Goal: Information Seeking & Learning: Learn about a topic

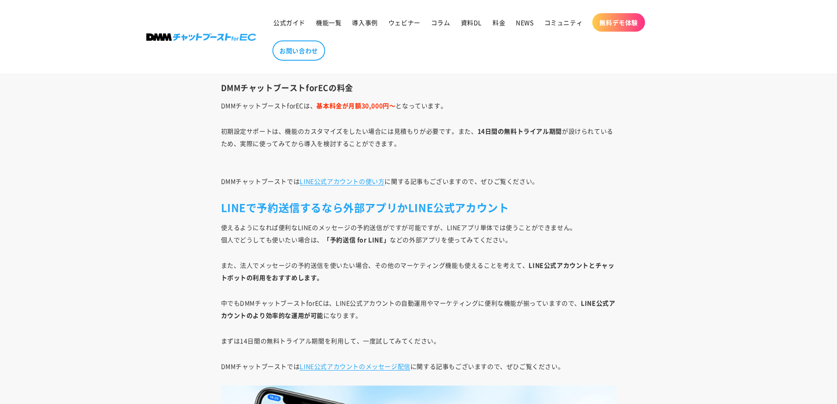
scroll to position [6849, 0]
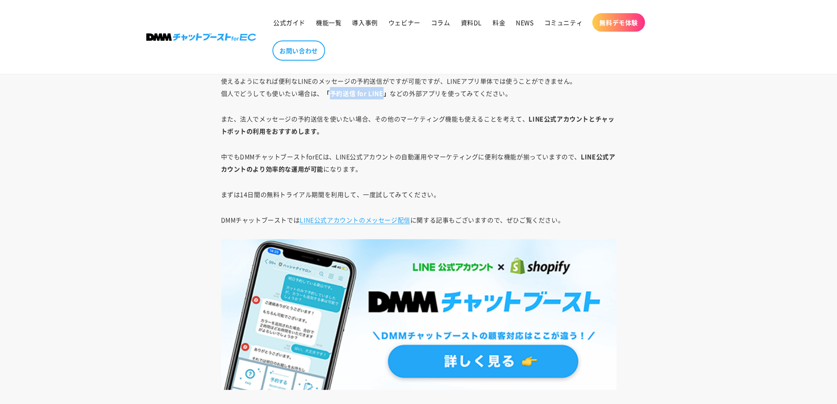
drag, startPoint x: 331, startPoint y: 94, endPoint x: 382, endPoint y: 95, distance: 50.9
click at [382, 95] on b "「予約送信 for LINE」" at bounding box center [356, 93] width 66 height 9
copy b "予約送信 for LINE"
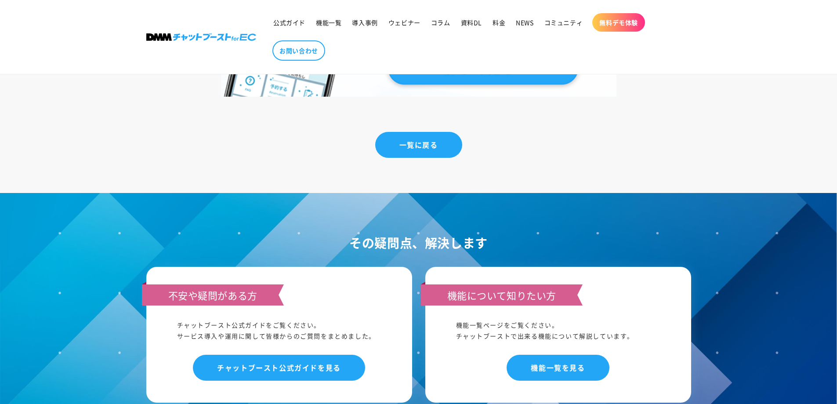
scroll to position [7474, 0]
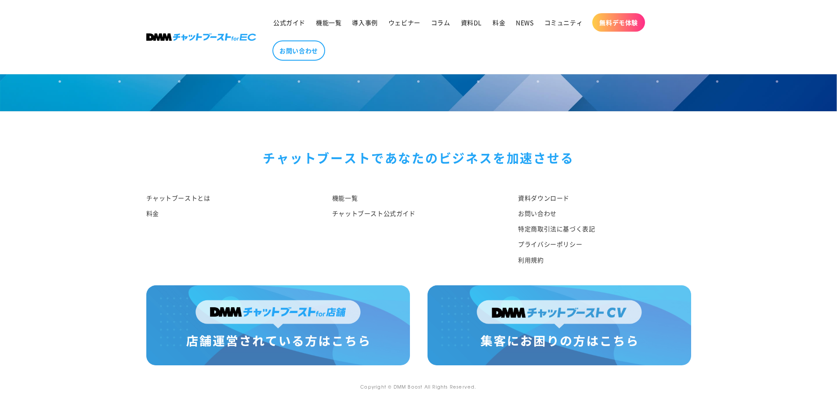
drag, startPoint x: 346, startPoint y: 291, endPoint x: 263, endPoint y: 171, distance: 146.1
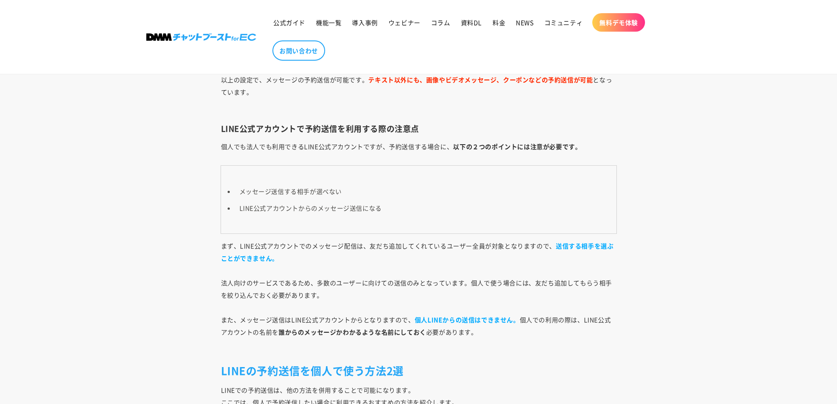
scroll to position [3301, 0]
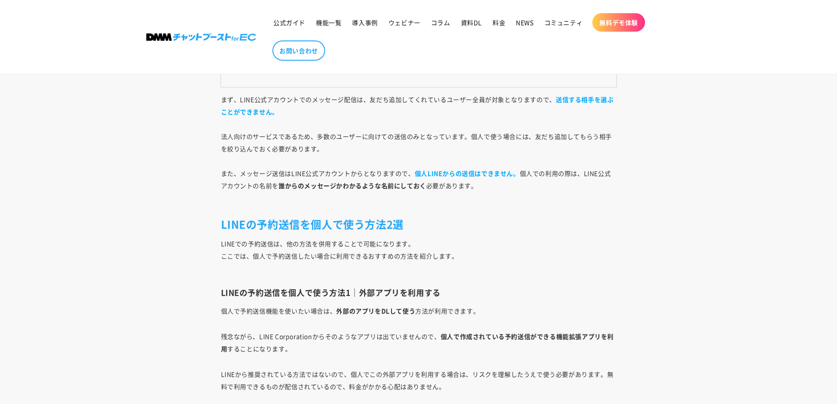
drag, startPoint x: 562, startPoint y: 298, endPoint x: 531, endPoint y: 297, distance: 30.8
